Goal: Task Accomplishment & Management: Use online tool/utility

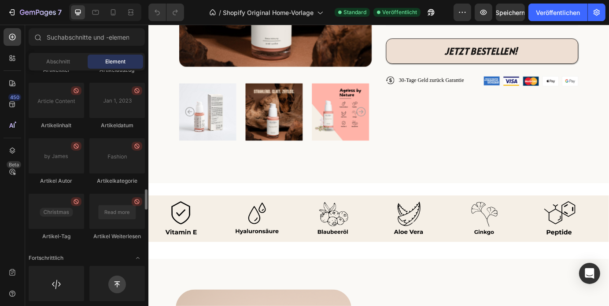
scroll to position [2425, 0]
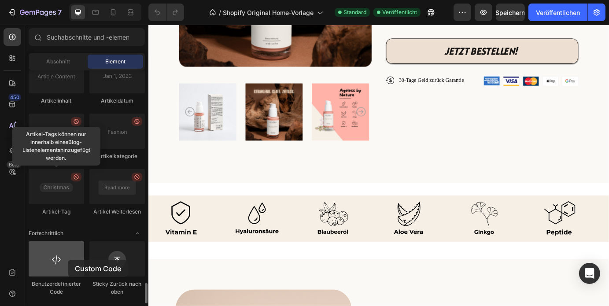
click at [68, 260] on div at bounding box center [57, 258] width 56 height 35
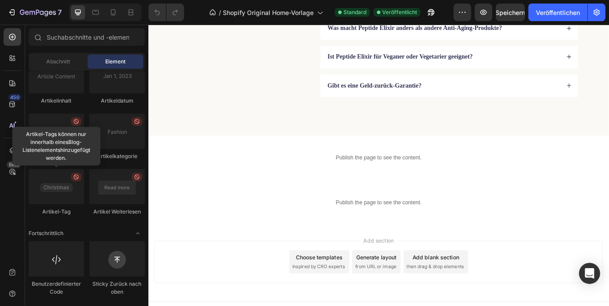
scroll to position [2441, 0]
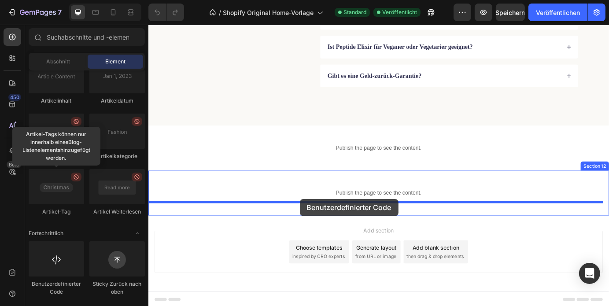
drag, startPoint x: 216, startPoint y: 284, endPoint x: 320, endPoint y: 227, distance: 119.3
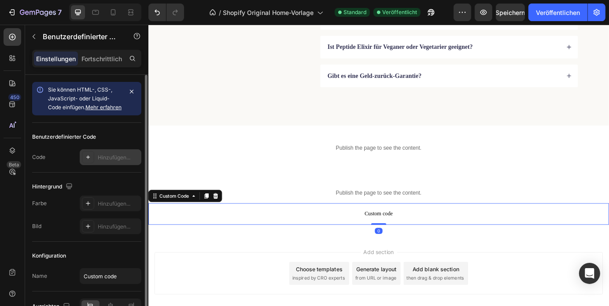
click at [106, 161] on font "Hinzufügen..." at bounding box center [114, 157] width 33 height 7
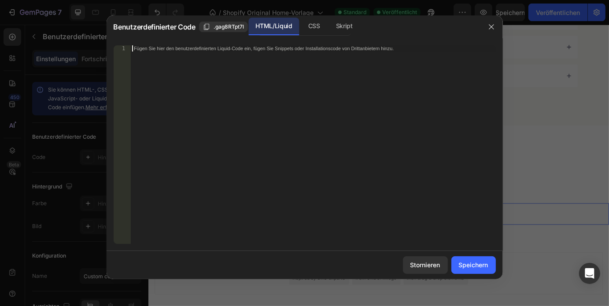
click at [230, 65] on div "Fügen Sie hier den benutzerdefinierten Liquid-Code ein, fügen Sie Snippets oder…" at bounding box center [313, 150] width 366 height 211
paste textarea "<!-- End Meta Pixel Code -->"
type textarea "<!-- End Meta Pixel Code -->"
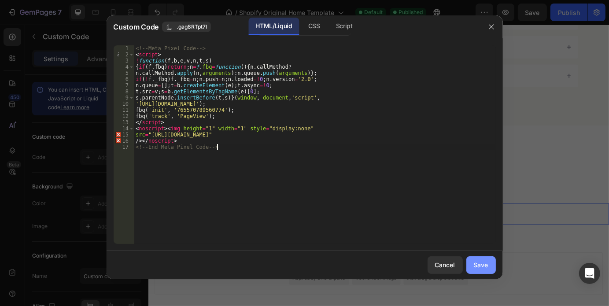
click at [487, 262] on div "Save" at bounding box center [481, 264] width 15 height 9
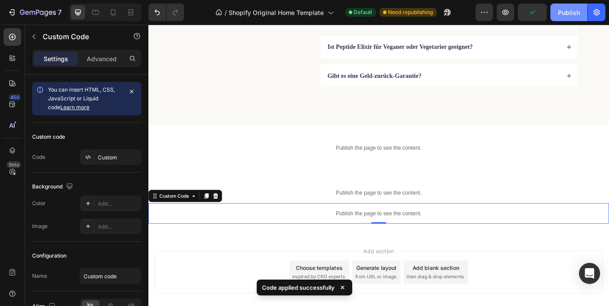
click at [572, 14] on div "Publish" at bounding box center [569, 12] width 22 height 9
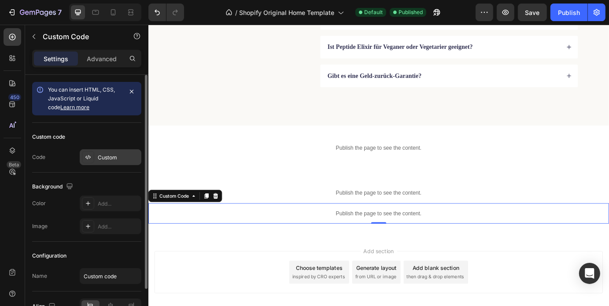
click at [117, 161] on div "Custom" at bounding box center [118, 158] width 41 height 8
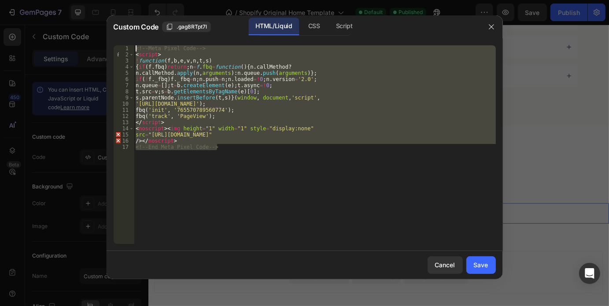
drag, startPoint x: 234, startPoint y: 150, endPoint x: 109, endPoint y: 42, distance: 165.0
click at [109, 42] on div "<!-- End Meta Pixel Code --> 1 2 3 4 5 6 7 8 9 10 11 12 13 14 15 16 17 <!-- Met…" at bounding box center [305, 144] width 397 height 213
paste textarea "End Meta Pixel Code --"
type textarea "<!-- End Meta Pixel Code -->"
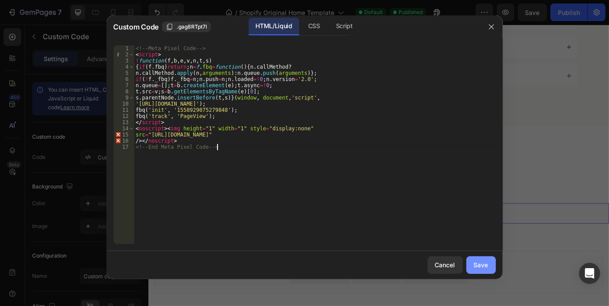
click at [485, 267] on div "Save" at bounding box center [481, 264] width 15 height 9
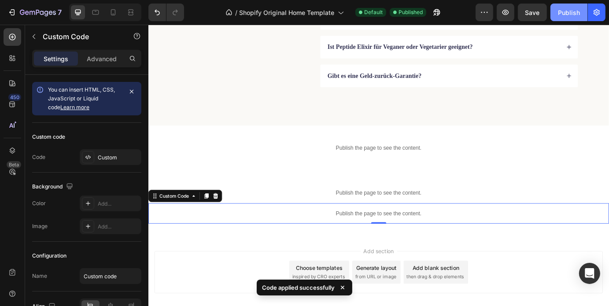
click at [570, 13] on div "Publish" at bounding box center [569, 12] width 22 height 9
